Goal: Information Seeking & Learning: Check status

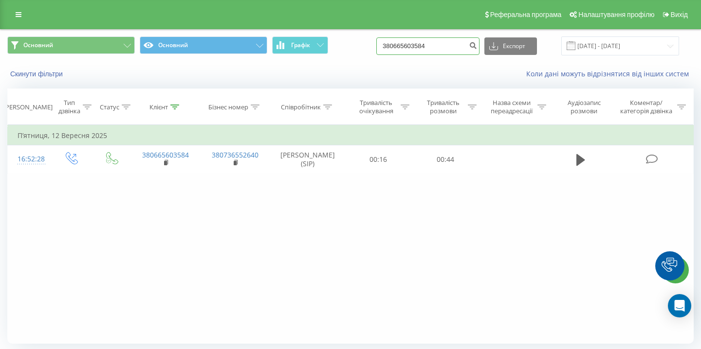
click at [432, 48] on input "380665603584" at bounding box center [427, 46] width 103 height 18
paste input "067-299-71-92"
type input "0672997192"
